Goal: Navigation & Orientation: Find specific page/section

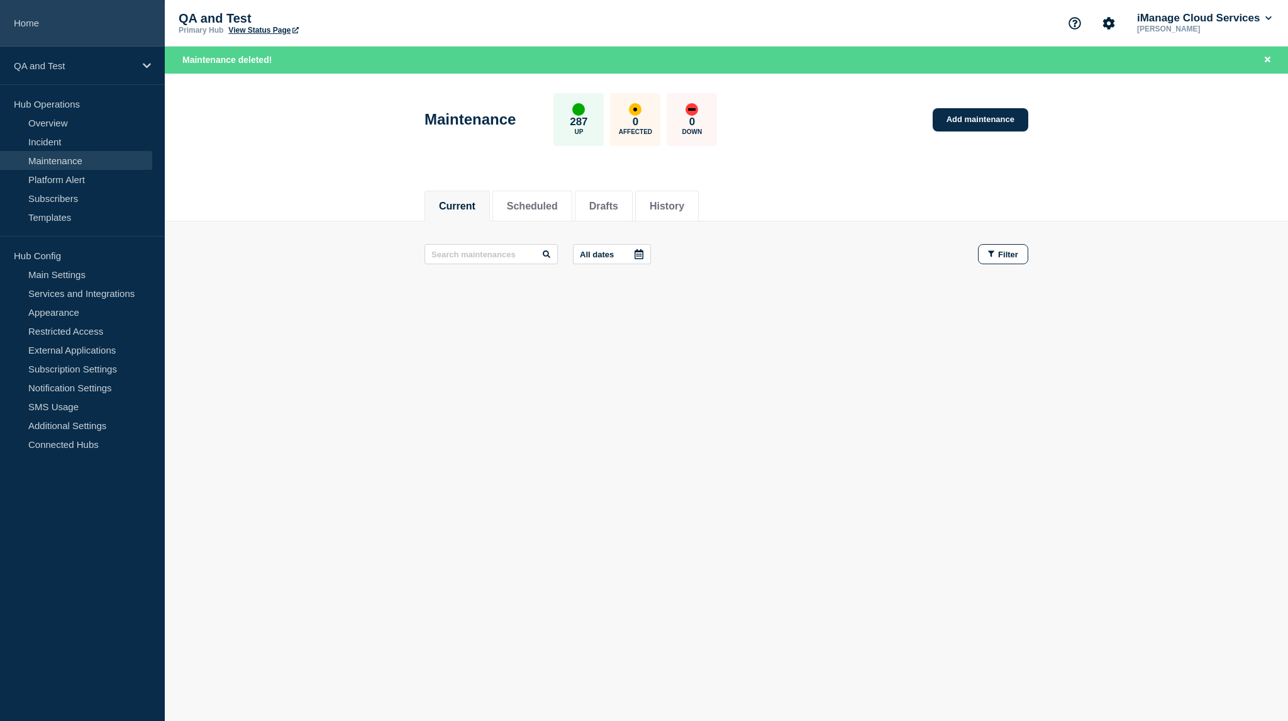
click at [91, 30] on link "Home" at bounding box center [82, 23] width 165 height 47
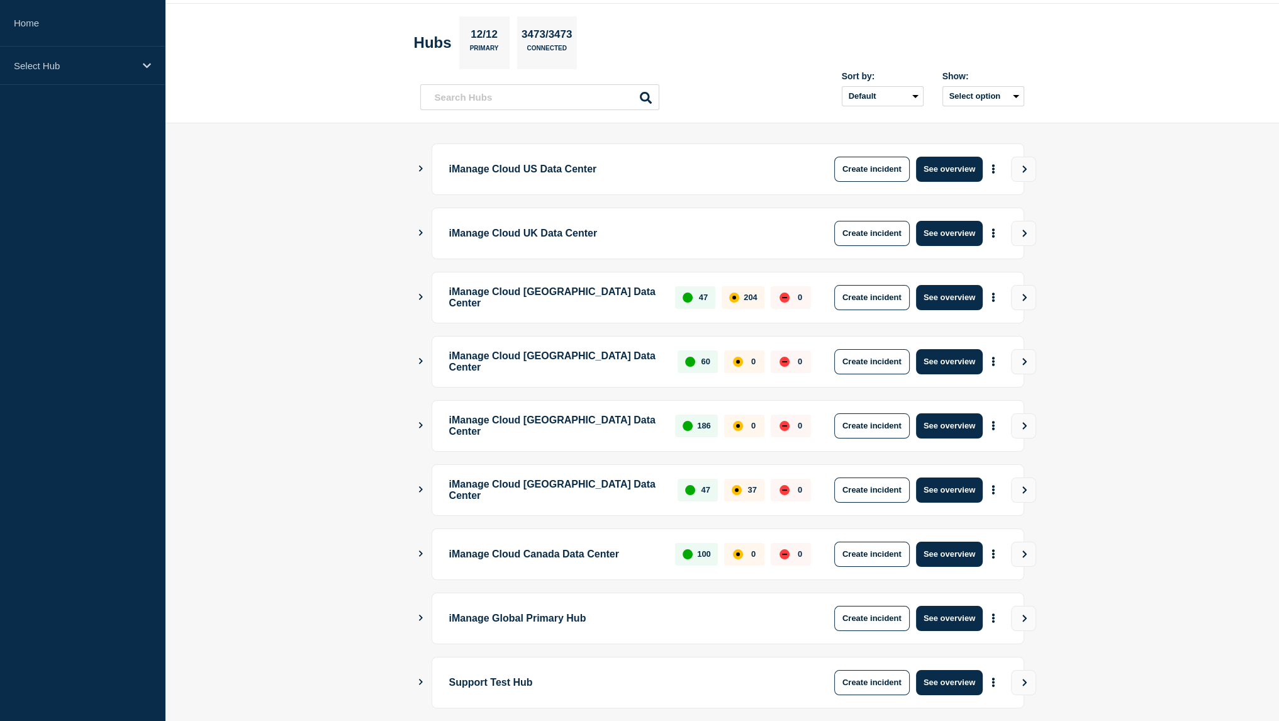
scroll to position [168, 0]
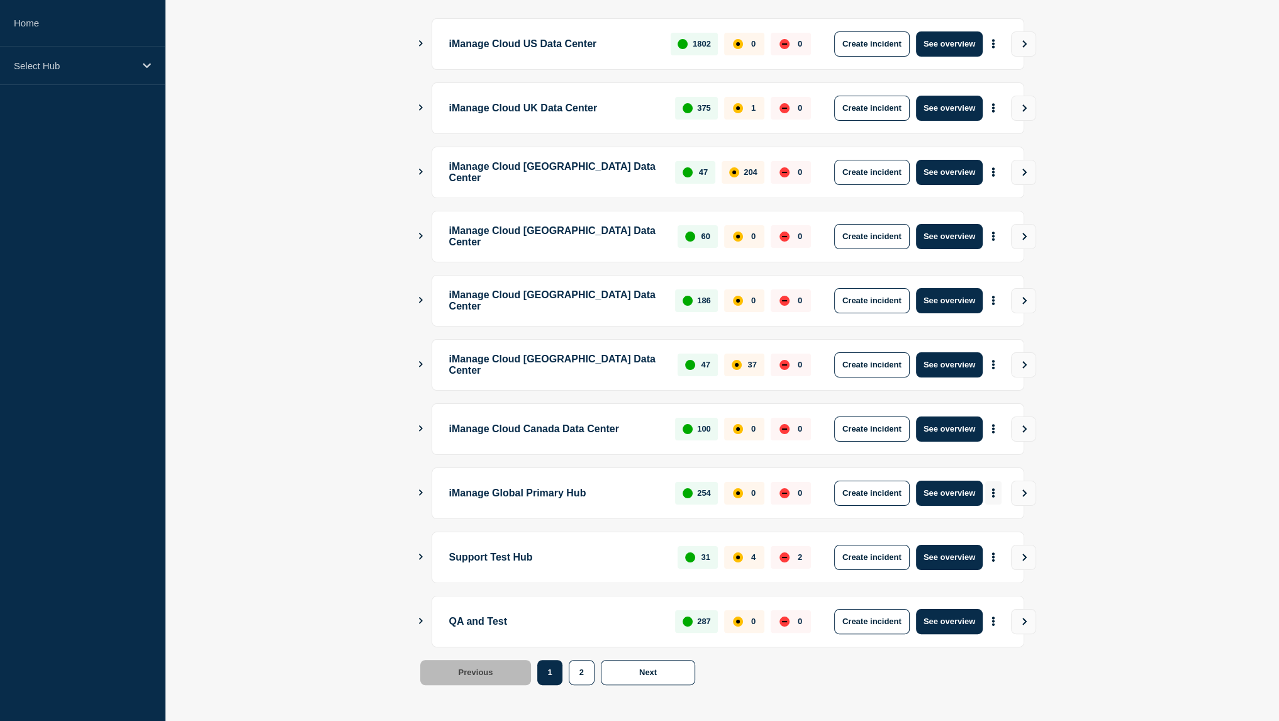
click at [991, 489] on icon "More actions" at bounding box center [993, 492] width 4 height 9
click at [971, 546] on link "View Status Page" at bounding box center [991, 545] width 92 height 11
